Goal: Task Accomplishment & Management: Manage account settings

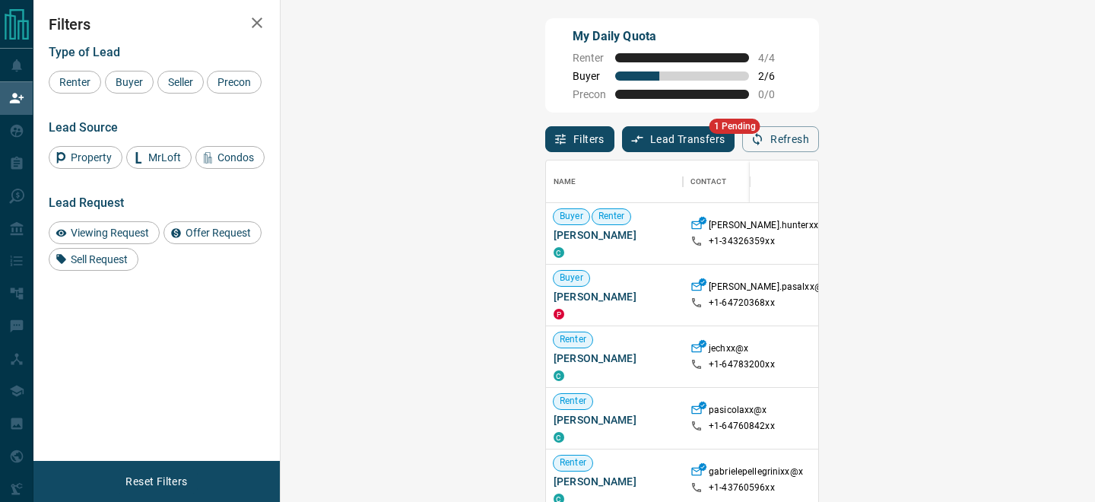
scroll to position [377, 782]
click at [622, 139] on button "Lead Transfers" at bounding box center [678, 139] width 113 height 26
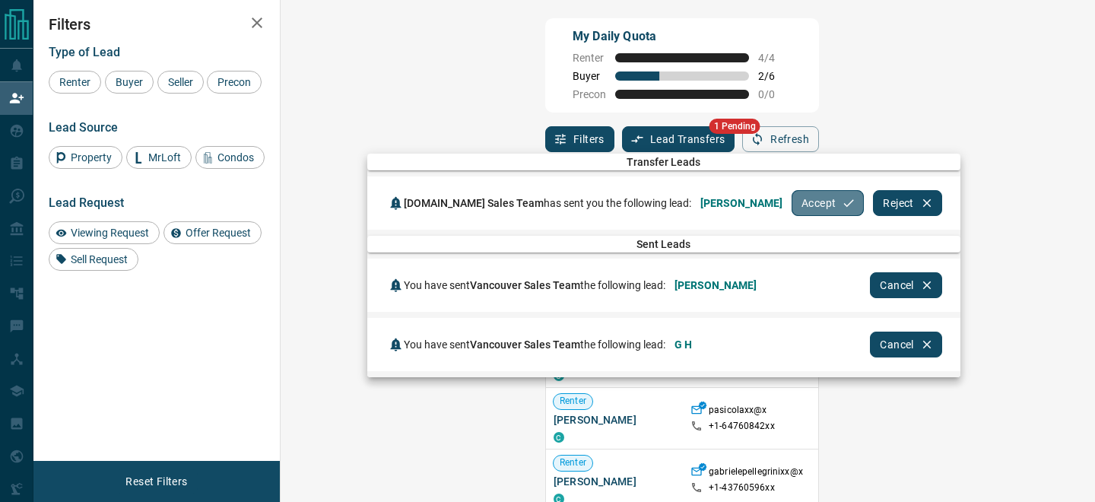
click at [792, 205] on button "Accept" at bounding box center [828, 203] width 72 height 26
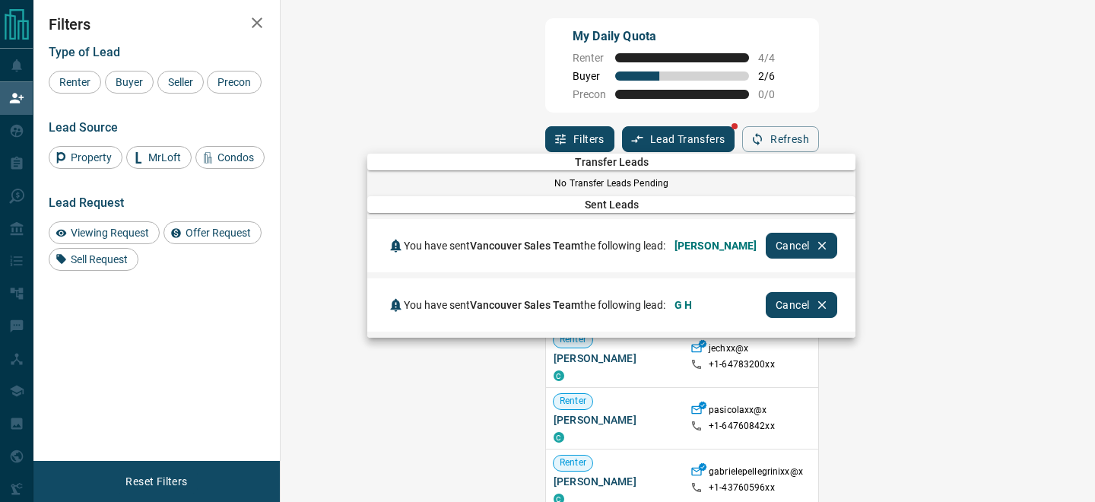
click at [677, 78] on div at bounding box center [547, 251] width 1095 height 502
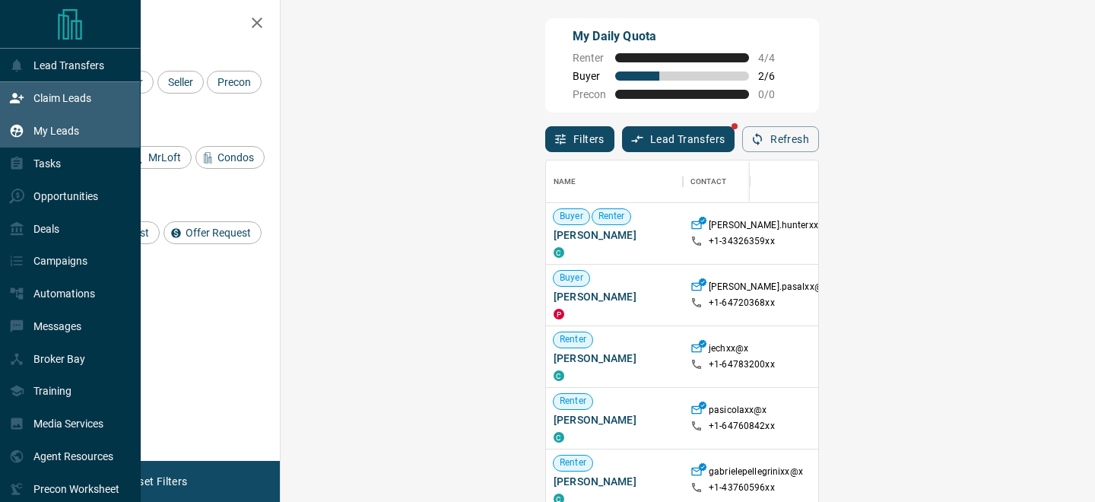
click at [33, 126] on p "My Leads" at bounding box center [56, 131] width 46 height 12
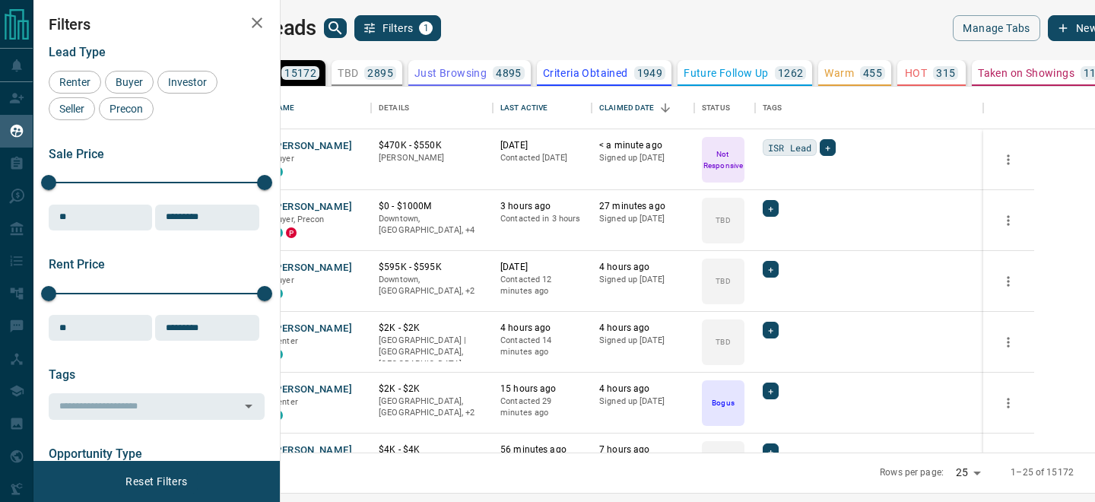
scroll to position [366, 808]
click at [352, 148] on button "[PERSON_NAME]" at bounding box center [312, 146] width 80 height 14
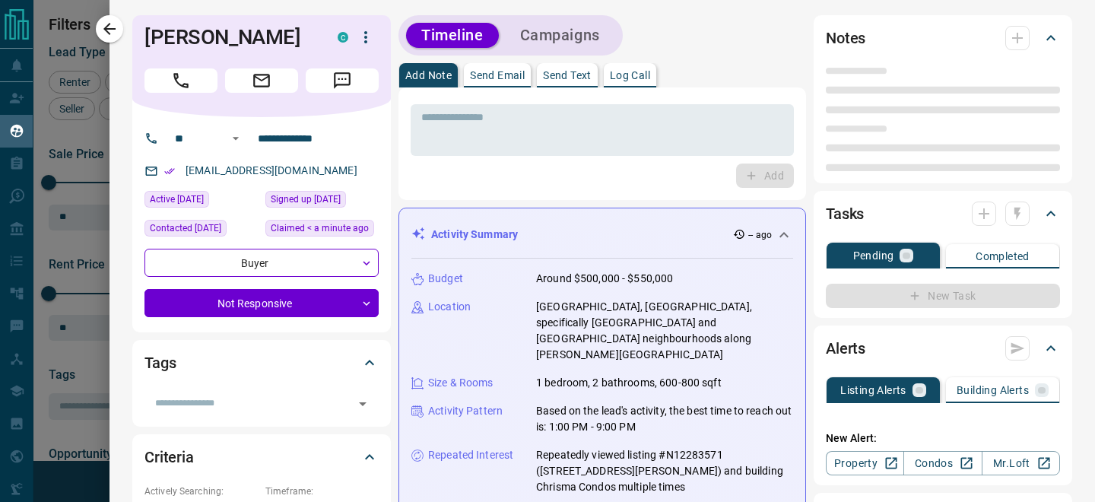
type input "**"
type input "**********"
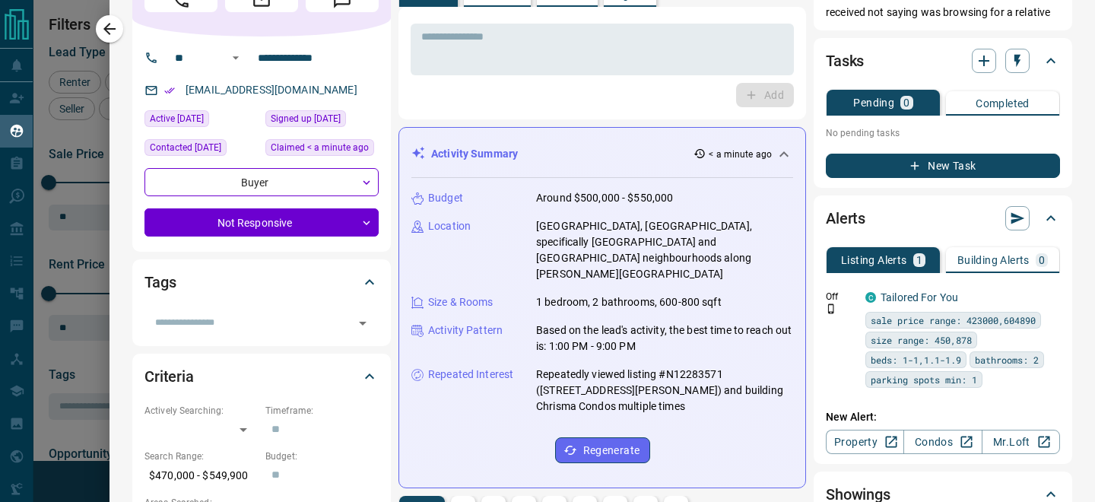
scroll to position [0, 0]
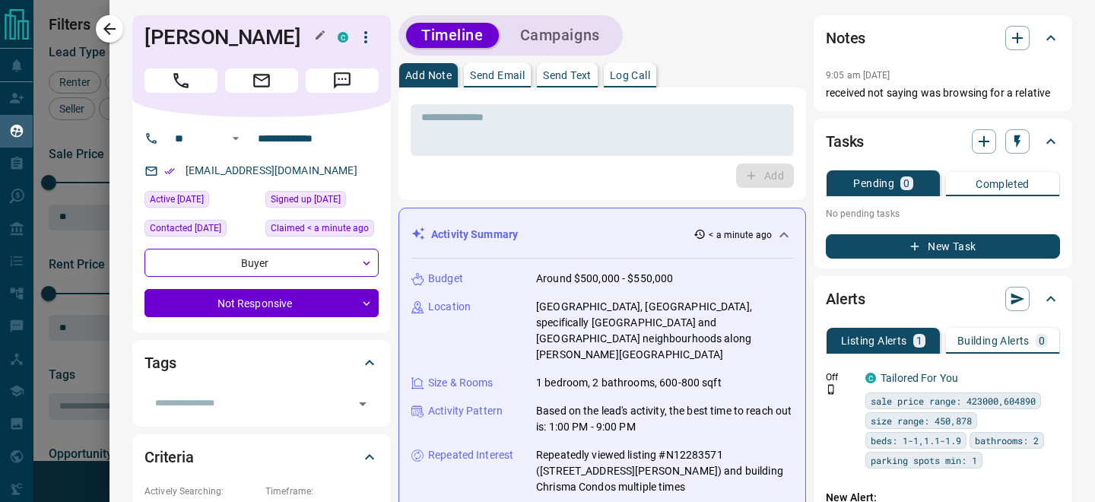
click at [259, 32] on h1 "[PERSON_NAME]" at bounding box center [230, 37] width 170 height 24
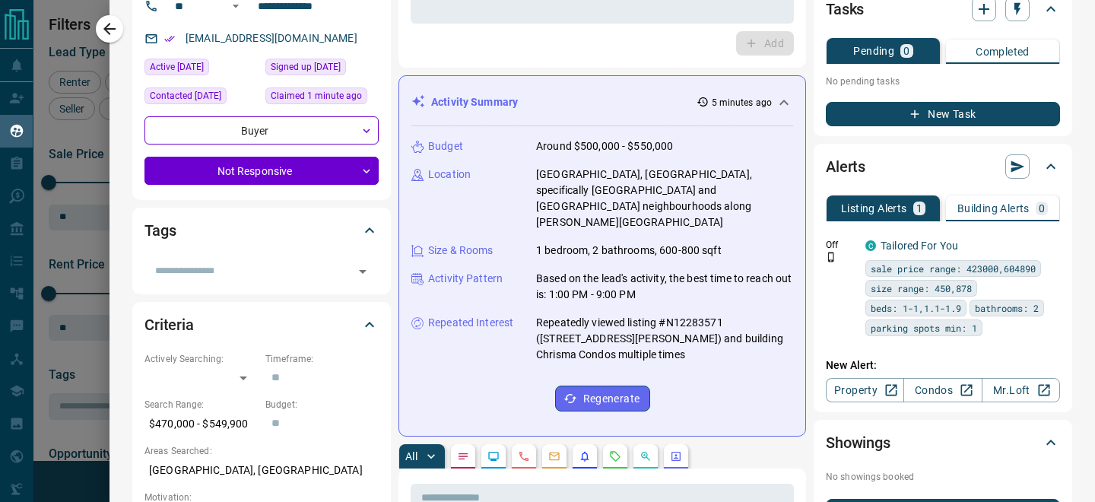
scroll to position [110, 0]
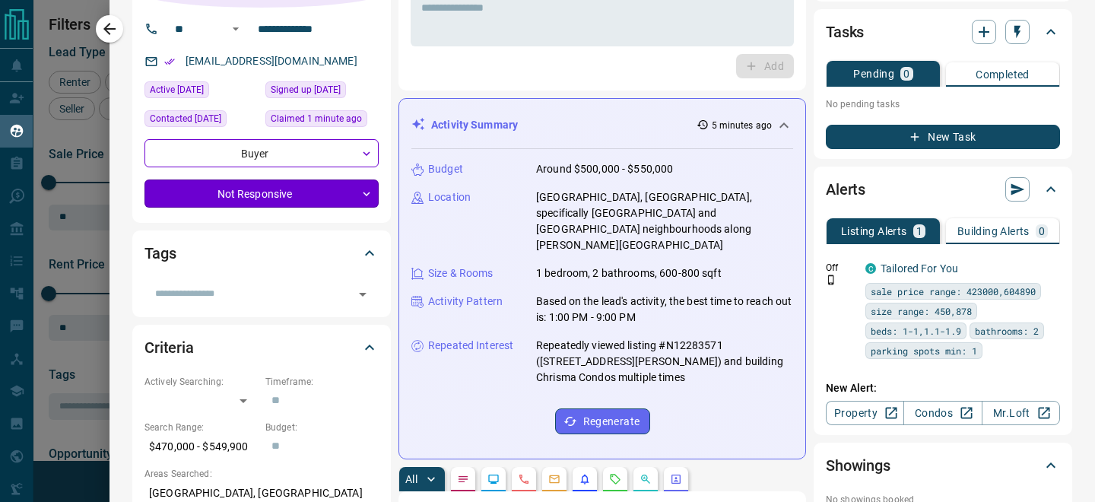
click at [338, 193] on body "Lead Transfers Claim Leads My Leads Tasks Opportunities Deals Campaigns Automat…" at bounding box center [547, 241] width 1095 height 483
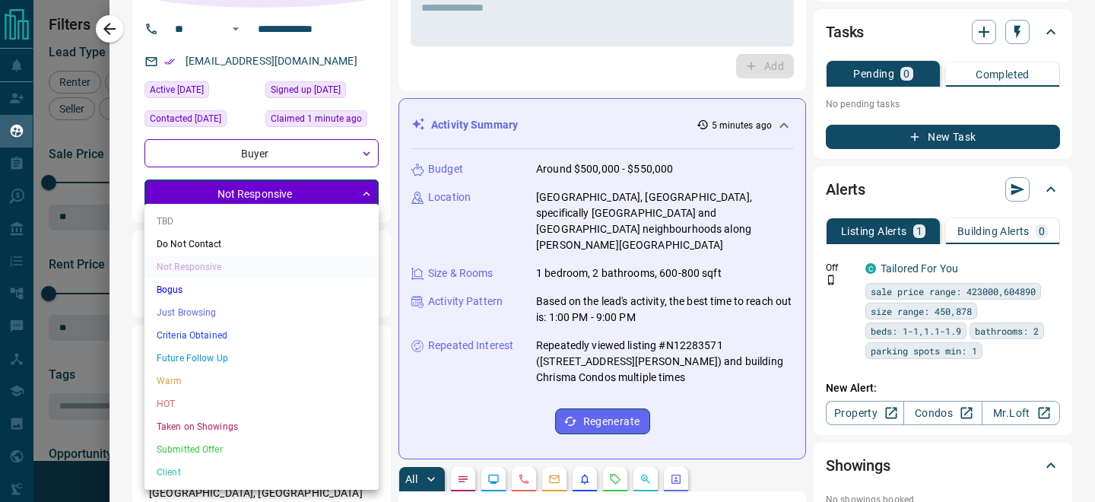
click at [315, 219] on li "TBD" at bounding box center [262, 221] width 234 height 23
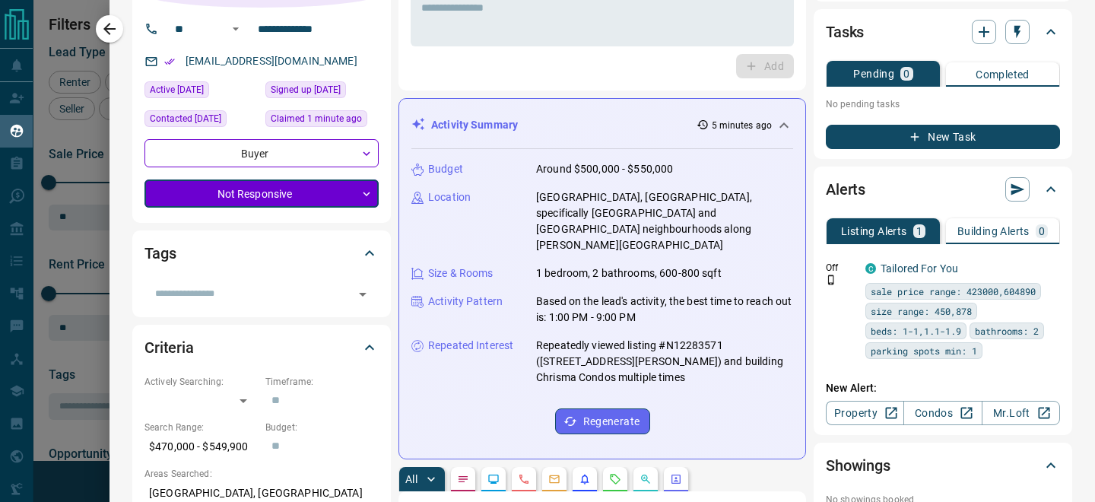
type input "**"
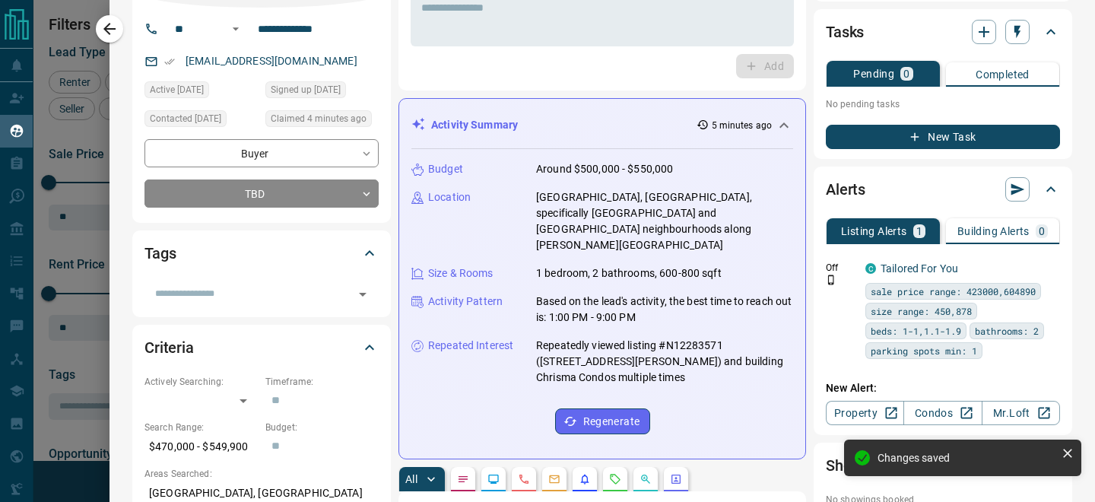
click at [478, 216] on div "Location [GEOGRAPHIC_DATA], [GEOGRAPHIC_DATA], specifically [GEOGRAPHIC_DATA] a…" at bounding box center [603, 221] width 382 height 64
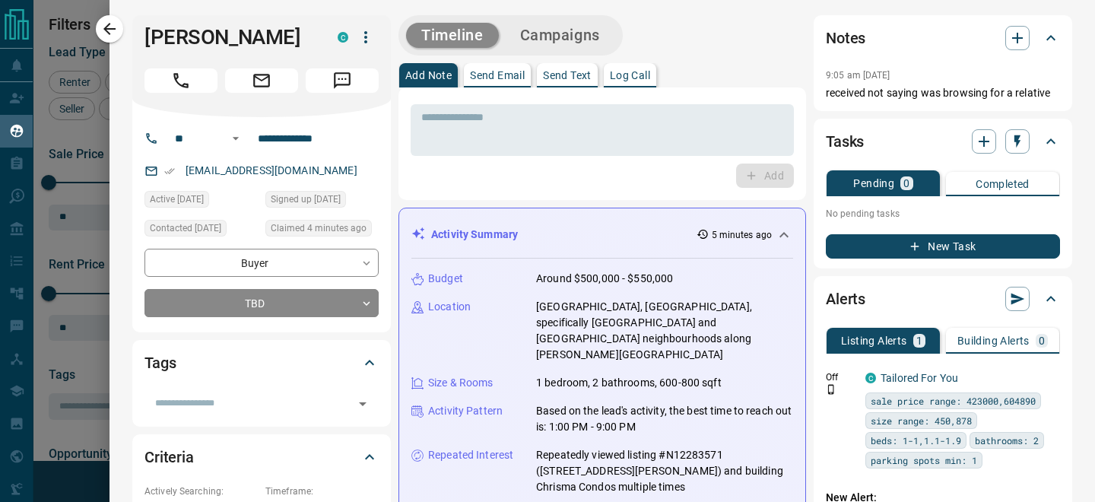
click at [498, 72] on p "Send Email" at bounding box center [497, 75] width 55 height 11
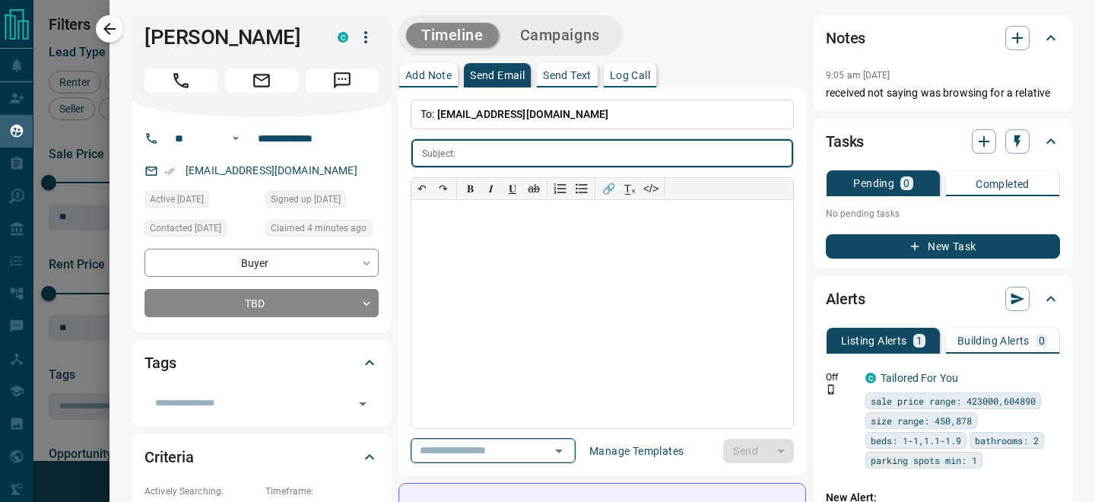
click at [469, 445] on input "text" at bounding box center [472, 450] width 116 height 19
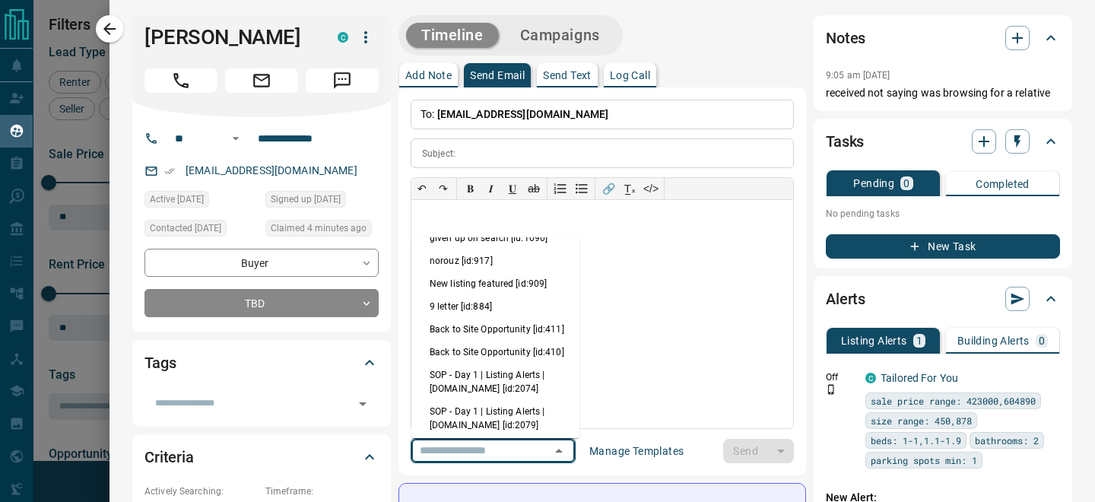
scroll to position [403, 0]
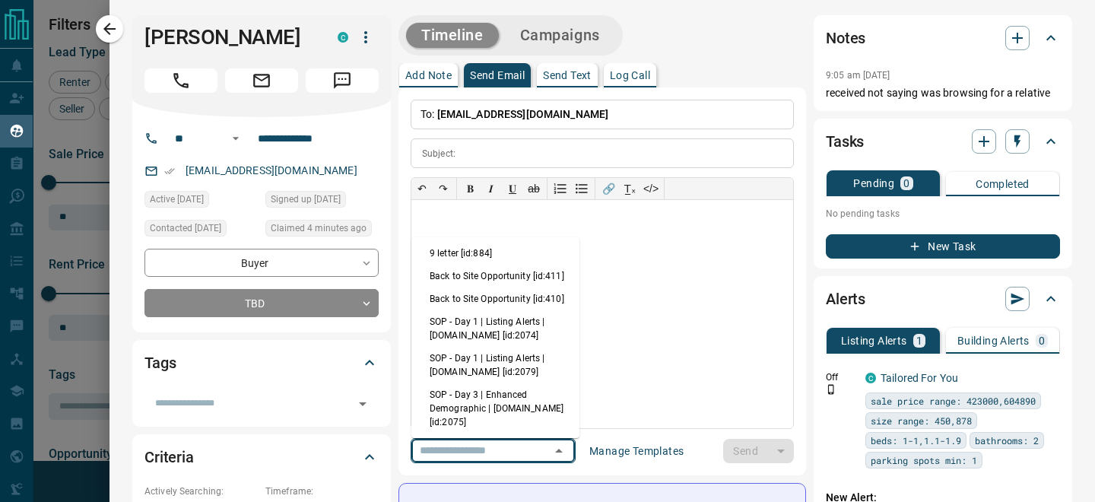
click at [476, 311] on li "SOP - Day 1 | Listing Alerts | [DOMAIN_NAME] [id:2074]" at bounding box center [496, 328] width 168 height 37
type input "**********"
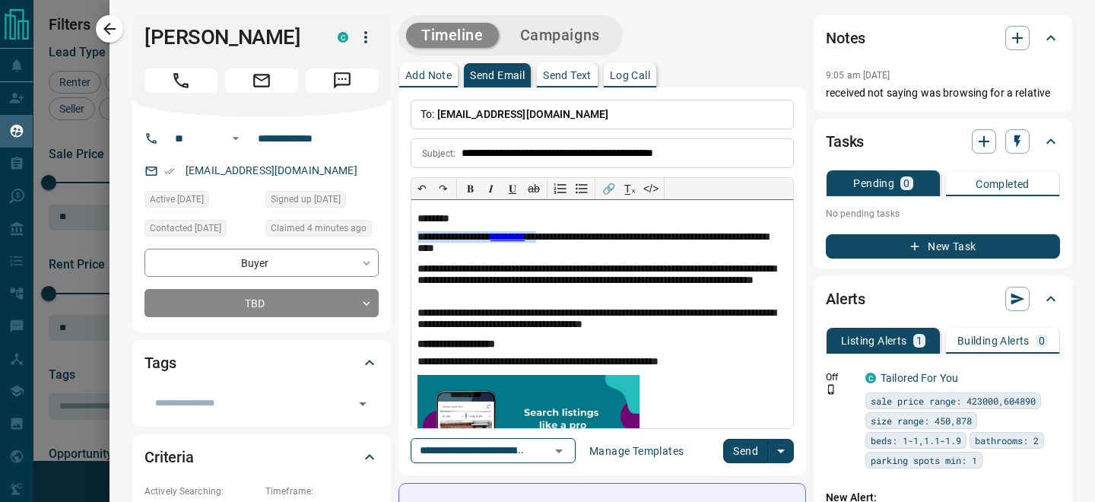
drag, startPoint x: 561, startPoint y: 239, endPoint x: 381, endPoint y: 237, distance: 180.3
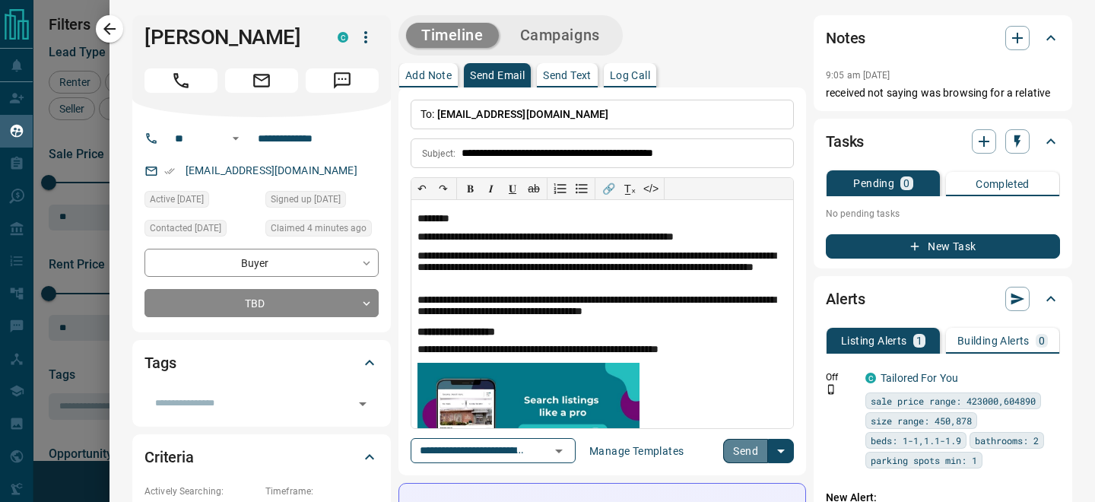
click at [747, 450] on button "Send" at bounding box center [745, 451] width 45 height 24
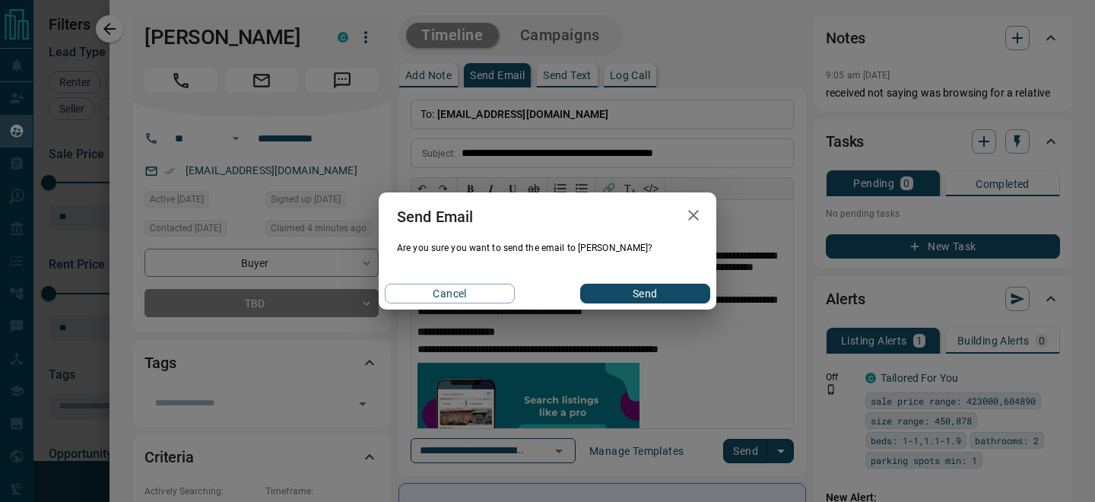
click at [655, 297] on button "Send" at bounding box center [645, 294] width 130 height 20
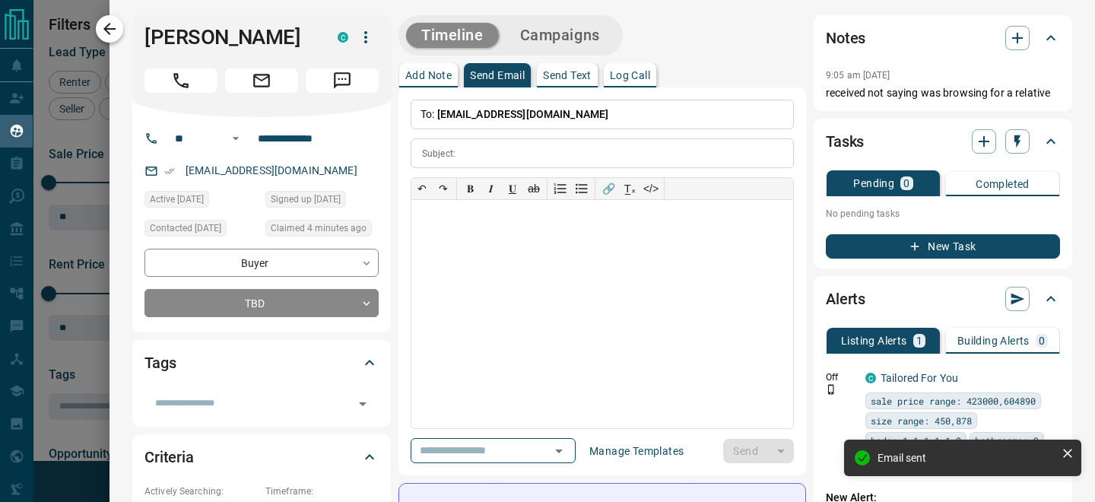
click at [113, 29] on icon "button" at bounding box center [109, 29] width 12 height 12
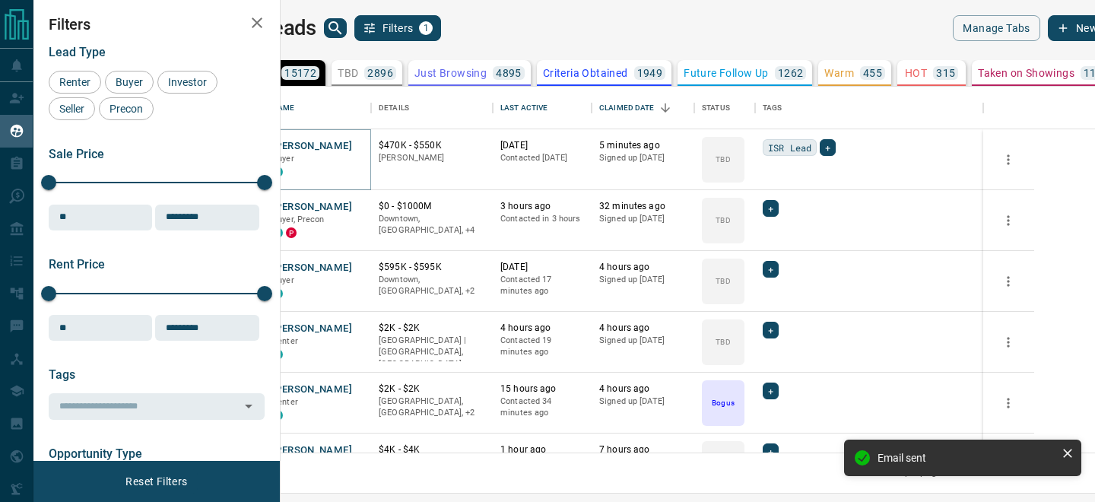
click at [352, 145] on button "[PERSON_NAME]" at bounding box center [312, 146] width 80 height 14
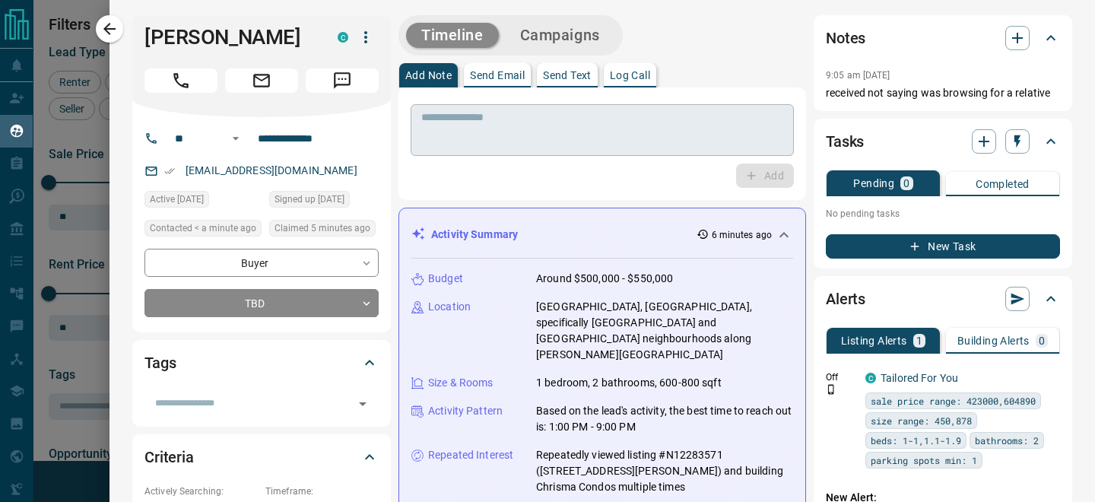
click at [551, 142] on textarea at bounding box center [602, 130] width 362 height 39
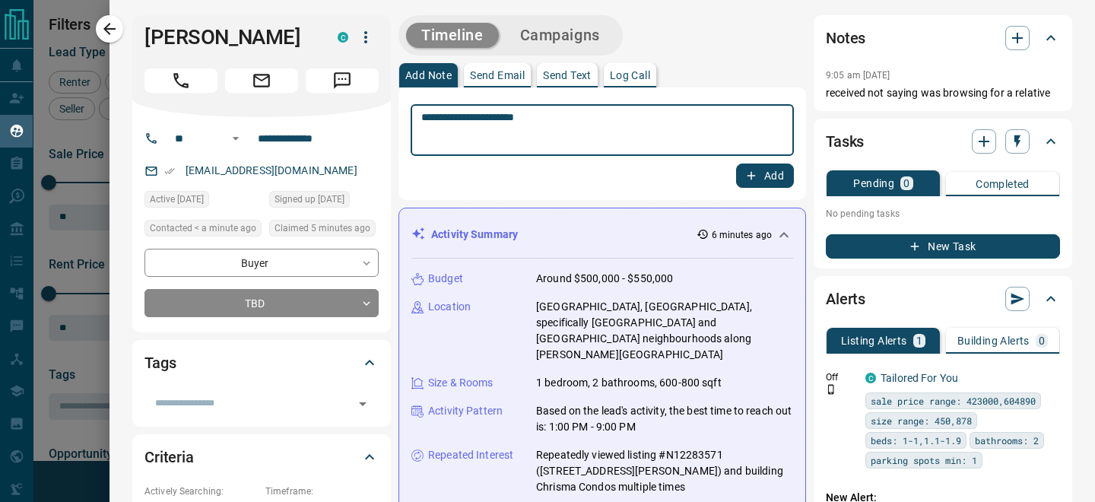
type textarea "**********"
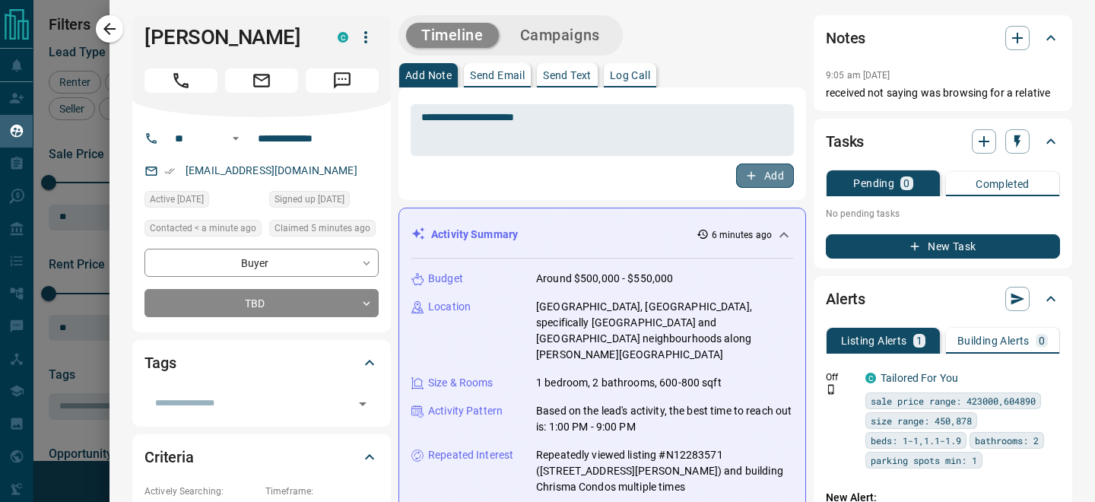
click at [759, 177] on button "Add" at bounding box center [765, 176] width 58 height 24
click at [113, 33] on icon "button" at bounding box center [109, 29] width 18 height 18
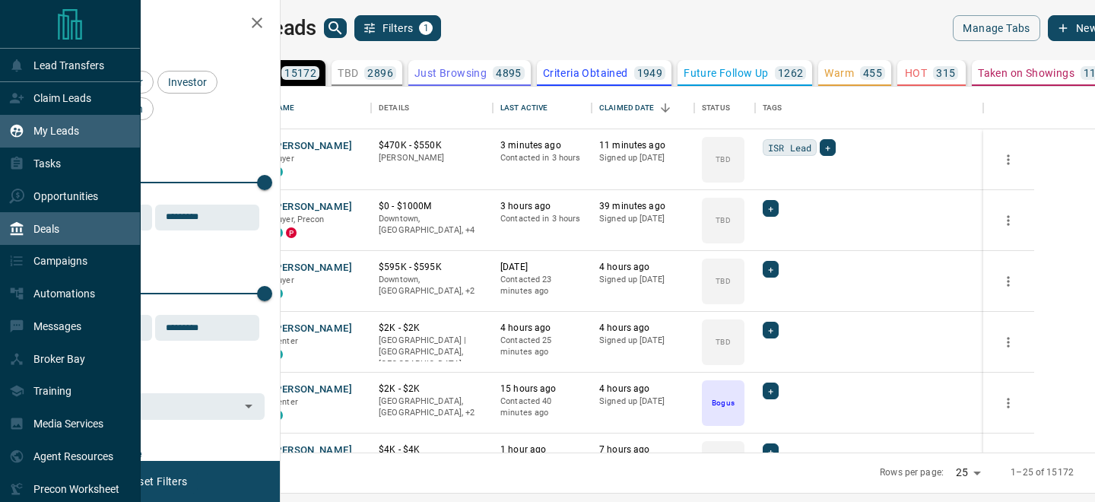
click at [9, 230] on icon at bounding box center [16, 228] width 15 height 15
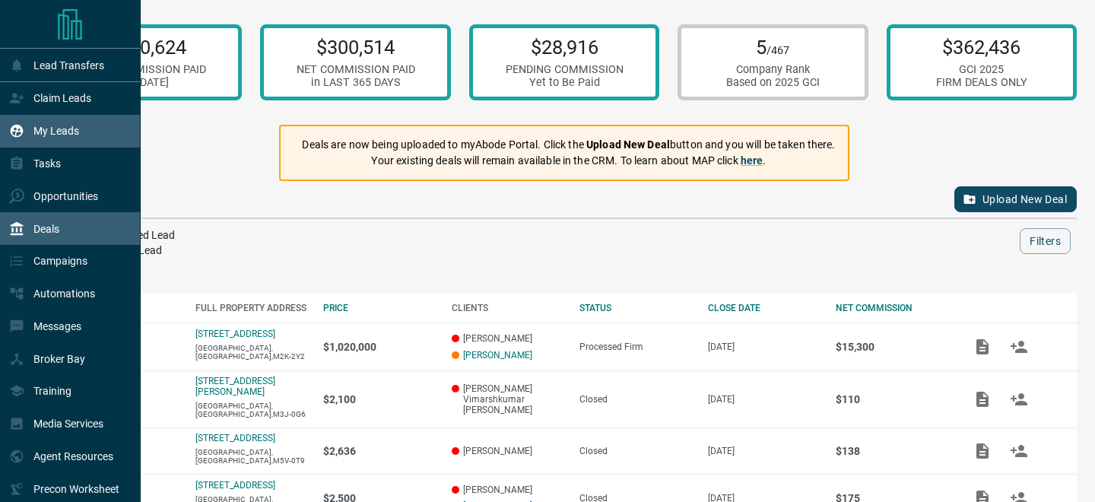
click at [23, 122] on div "My Leads" at bounding box center [44, 131] width 70 height 25
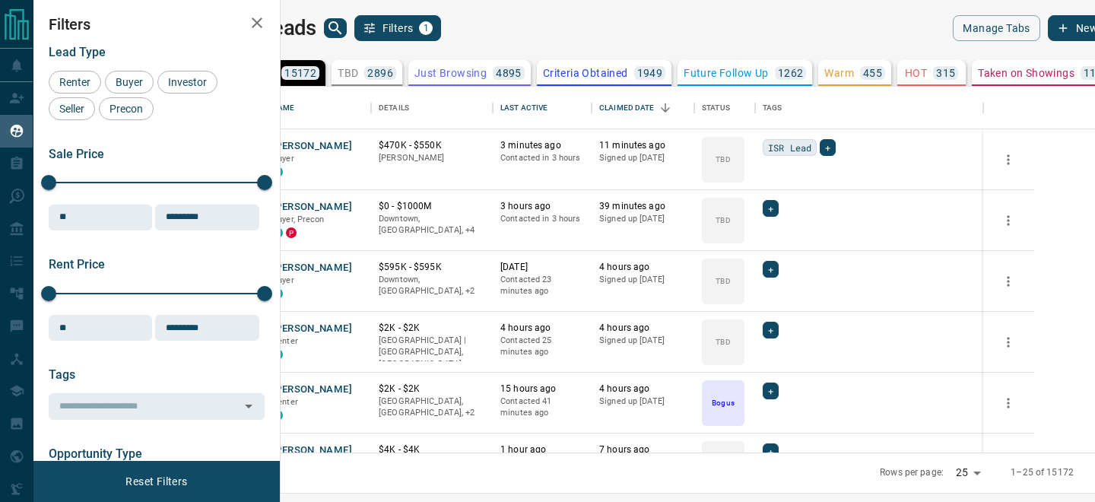
scroll to position [366, 808]
